Goal: Information Seeking & Learning: Find specific fact

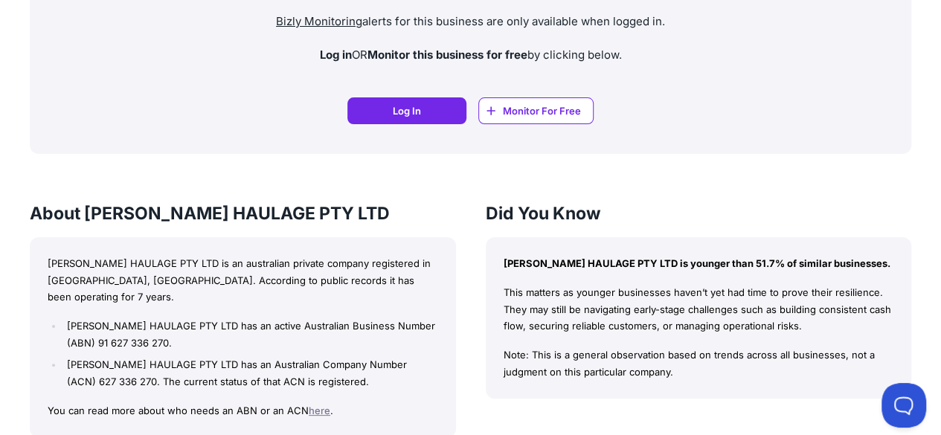
scroll to position [1265, 0]
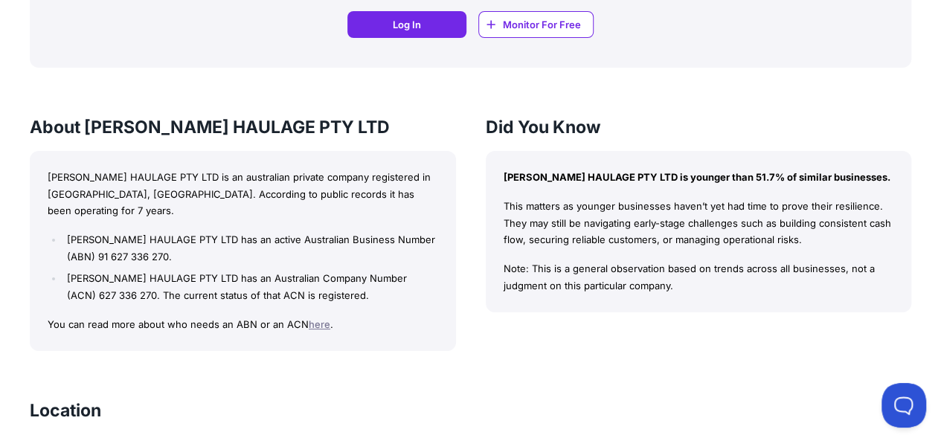
click at [567, 193] on div "[PERSON_NAME] HAULAGE PTY LTD is younger than 51.7% of similar businesses. This…" at bounding box center [699, 231] width 426 height 161
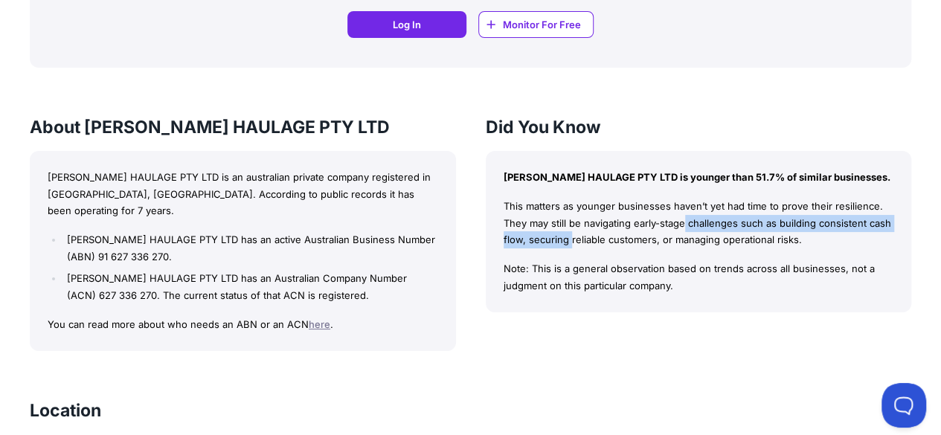
click at [559, 231] on p "This matters as younger businesses haven’t yet had time to prove their resilien…" at bounding box center [699, 223] width 391 height 51
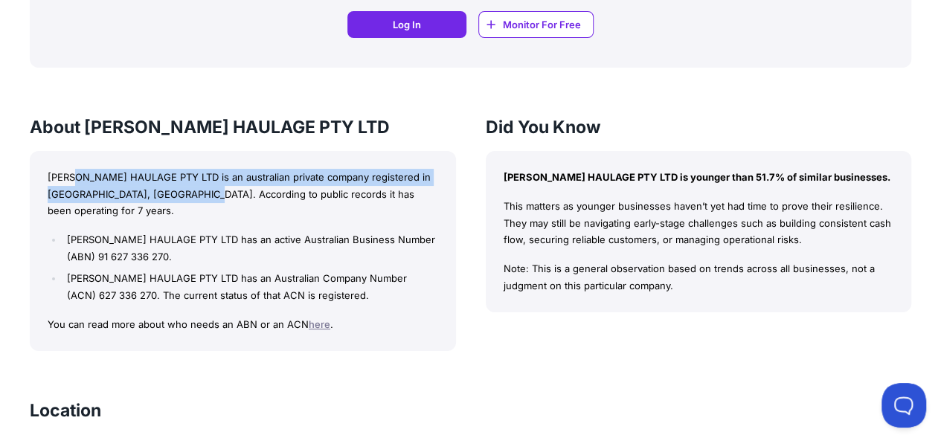
drag, startPoint x: 81, startPoint y: 173, endPoint x: 190, endPoint y: 195, distance: 110.7
click at [190, 195] on p "[PERSON_NAME] HAULAGE PTY LTD is an australian private company registered in [G…" at bounding box center [243, 194] width 391 height 51
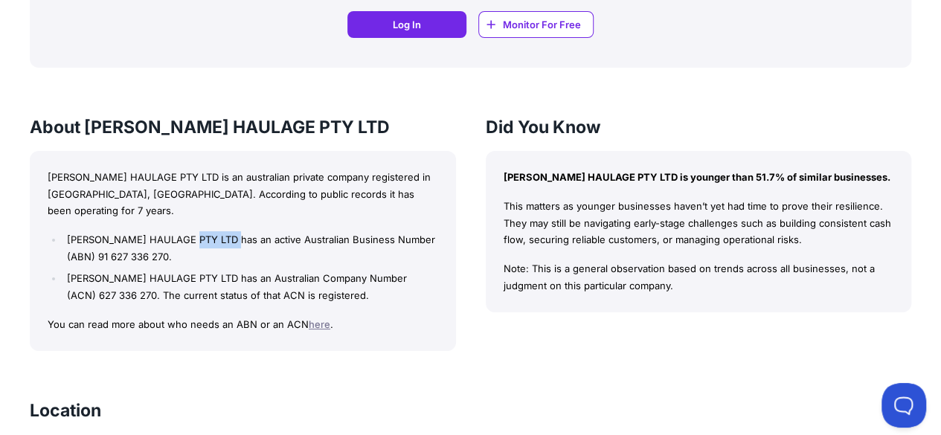
drag, startPoint x: 190, startPoint y: 227, endPoint x: 233, endPoint y: 225, distance: 42.4
click at [233, 231] on li "[PERSON_NAME] HAULAGE PTY LTD has an active Australian Business Number (ABN) 91…" at bounding box center [250, 248] width 374 height 34
drag, startPoint x: 230, startPoint y: 255, endPoint x: 230, endPoint y: 267, distance: 11.9
click at [230, 270] on li "[PERSON_NAME] HAULAGE PTY LTD has an Australian Company Number (ACN) 627 336 27…" at bounding box center [250, 287] width 374 height 34
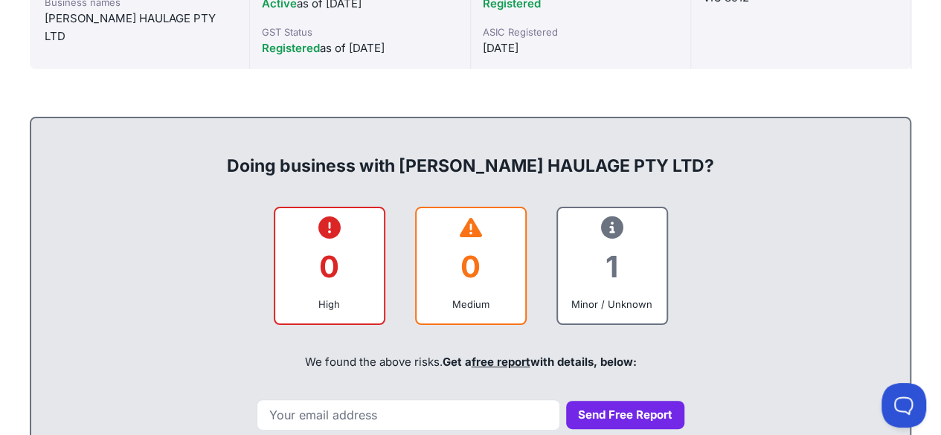
scroll to position [372, 0]
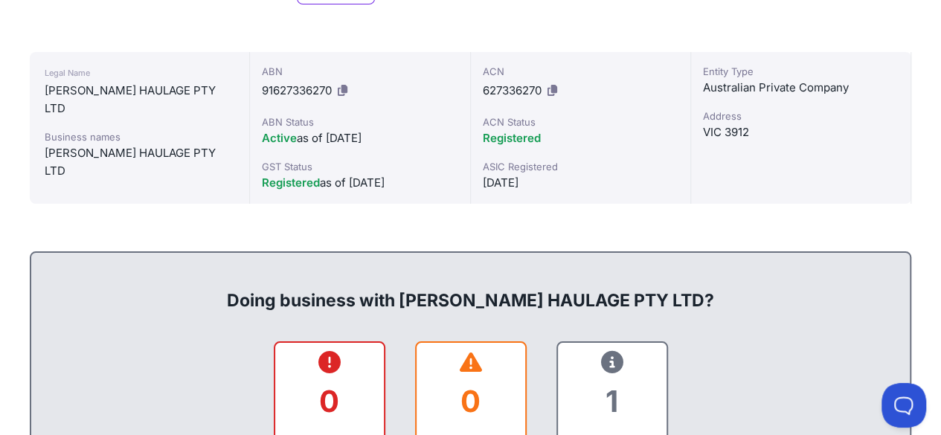
click at [140, 144] on div "[PERSON_NAME] HAULAGE PTY LTD" at bounding box center [140, 162] width 190 height 36
copy div "[PERSON_NAME] HAULAGE PTY LTD"
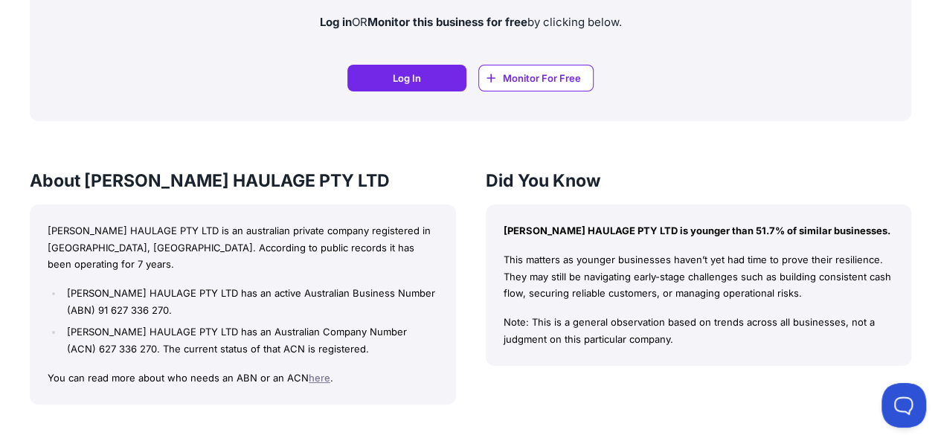
scroll to position [1041, 0]
